Goal: Task Accomplishment & Management: Use online tool/utility

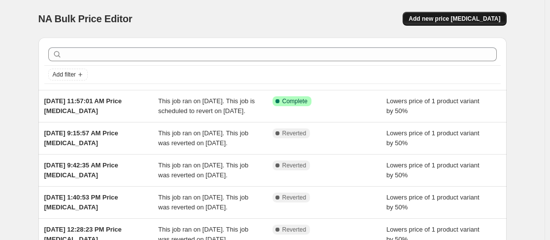
click at [433, 20] on span "Add new price [MEDICAL_DATA]" at bounding box center [455, 19] width 92 height 8
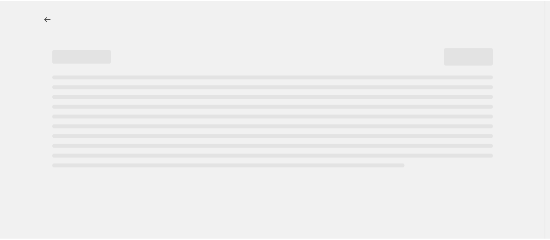
select select "percentage"
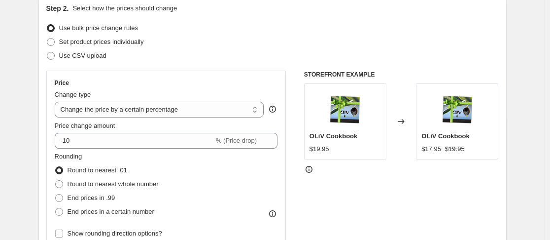
scroll to position [115, 0]
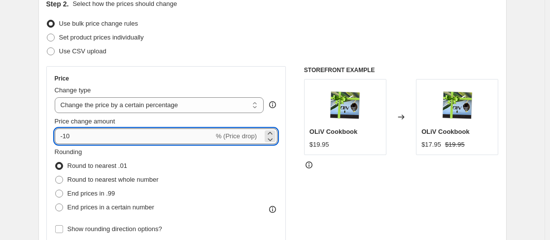
click at [128, 143] on input "-10" at bounding box center [134, 136] width 159 height 16
type input "-1"
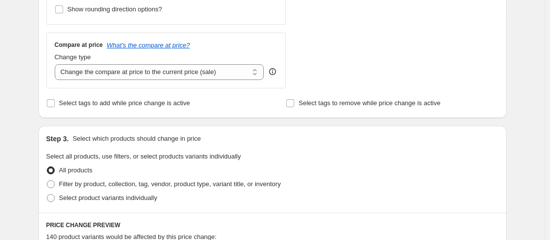
scroll to position [356, 0]
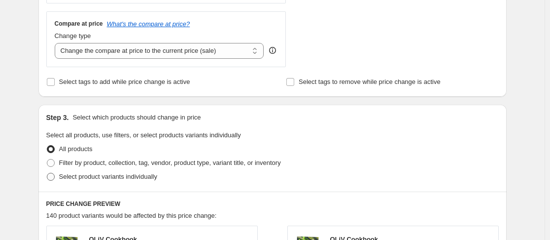
type input "-50"
click at [93, 181] on span "Select product variants individually" at bounding box center [108, 177] width 98 height 10
click at [47, 173] on input "Select product variants individually" at bounding box center [47, 173] width 0 height 0
radio input "true"
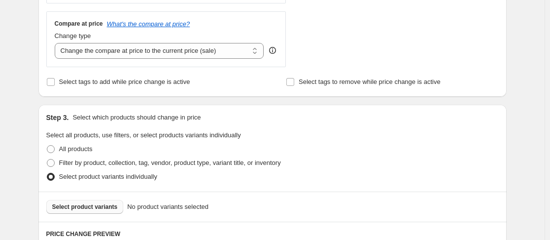
click at [86, 203] on button "Select product variants" at bounding box center [84, 207] width 77 height 14
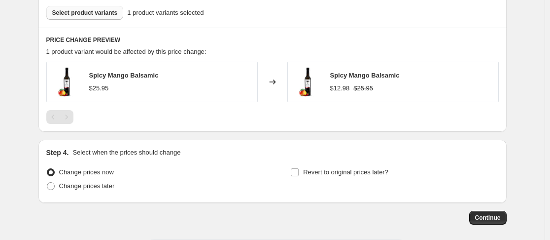
scroll to position [595, 0]
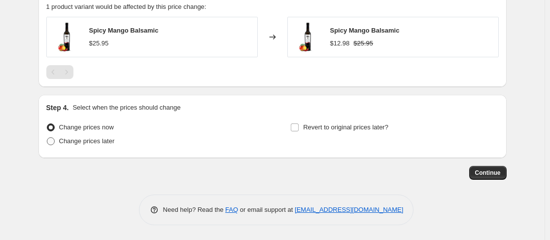
click at [95, 144] on span "Change prices later" at bounding box center [87, 140] width 56 height 7
click at [47, 138] on input "Change prices later" at bounding box center [47, 137] width 0 height 0
radio input "true"
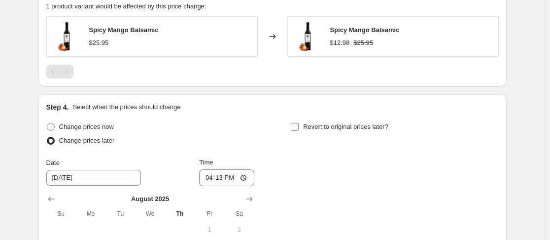
click at [325, 130] on span "Revert to original prices later?" at bounding box center [345, 126] width 85 height 7
click at [299, 130] on input "Revert to original prices later?" at bounding box center [295, 127] width 8 height 8
checkbox input "true"
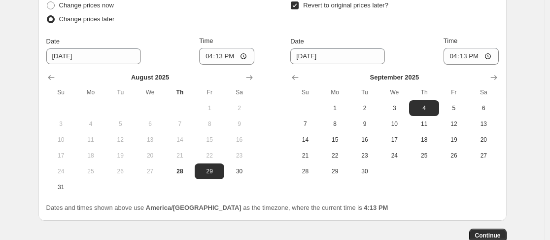
scroll to position [719, 0]
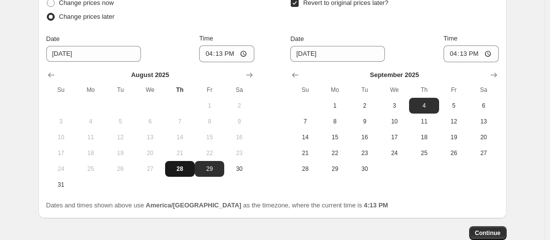
click at [182, 175] on button "28" at bounding box center [180, 169] width 30 height 16
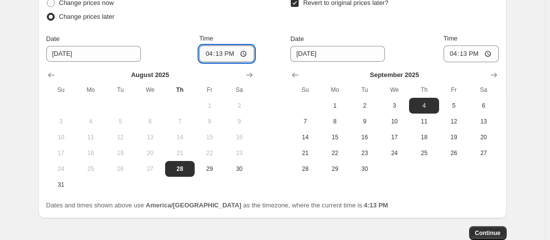
click at [214, 53] on input "16:13" at bounding box center [226, 53] width 55 height 17
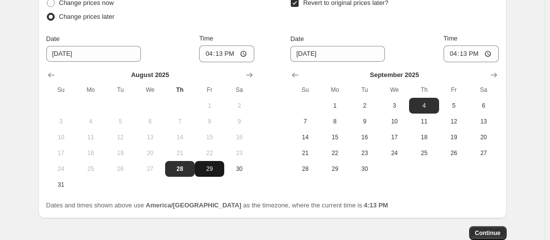
click at [211, 173] on button "29" at bounding box center [210, 169] width 30 height 16
type input "[DATE]"
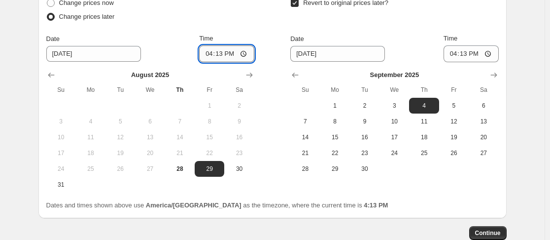
click at [211, 59] on input "16:13" at bounding box center [226, 53] width 55 height 17
click at [210, 51] on input "14:10" at bounding box center [226, 53] width 55 height 17
type input "00:01"
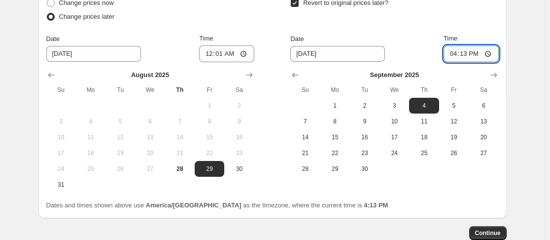
click at [455, 54] on input "16:13" at bounding box center [471, 53] width 55 height 17
type input "23:59"
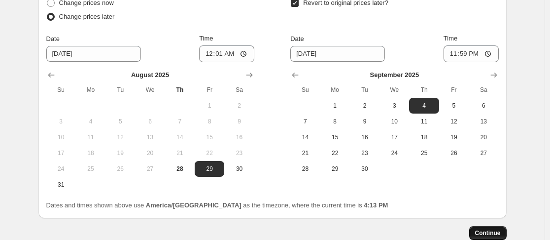
click at [490, 233] on span "Continue" at bounding box center [488, 233] width 26 height 8
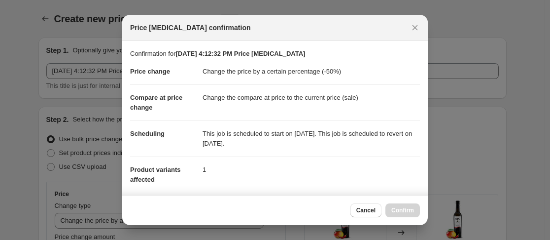
scroll to position [0, 0]
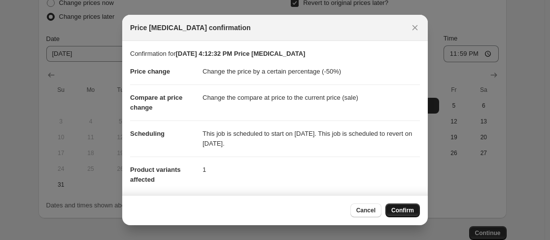
click at [410, 213] on span "Confirm" at bounding box center [403, 210] width 23 height 8
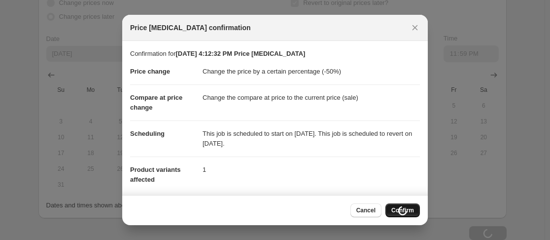
scroll to position [719, 0]
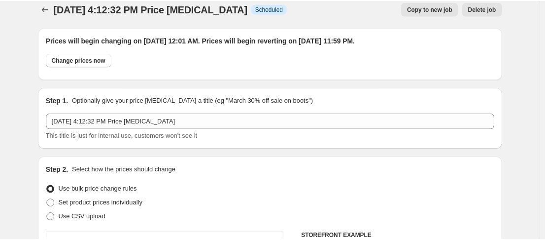
scroll to position [0, 0]
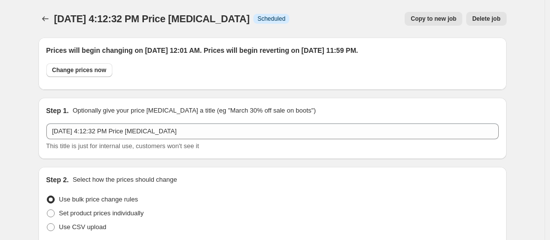
click at [330, 40] on div "Prices will begin changing on [DATE] 12:01 AM. Prices will begin reverting on […" at bounding box center [272, 63] width 468 height 52
